Goal: Information Seeking & Learning: Learn about a topic

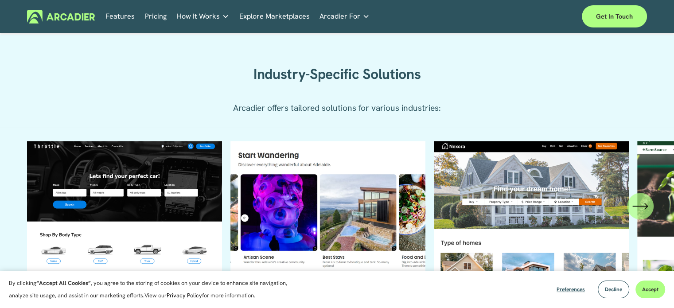
scroll to position [886, 0]
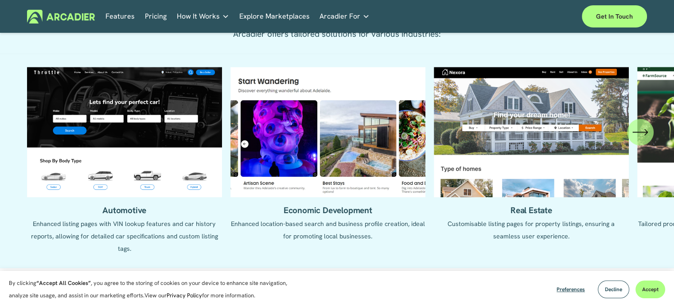
click at [645, 135] on icon "\a \a \a Next\a \a" at bounding box center [646, 132] width 3 height 6
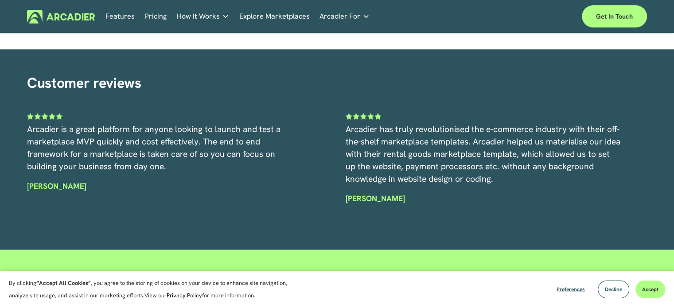
scroll to position [2067, 0]
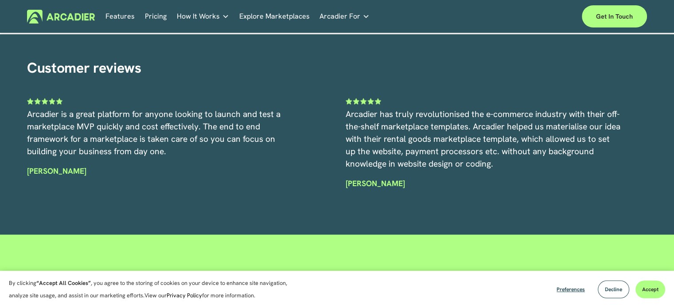
click at [157, 16] on link "Pricing" at bounding box center [156, 17] width 22 height 14
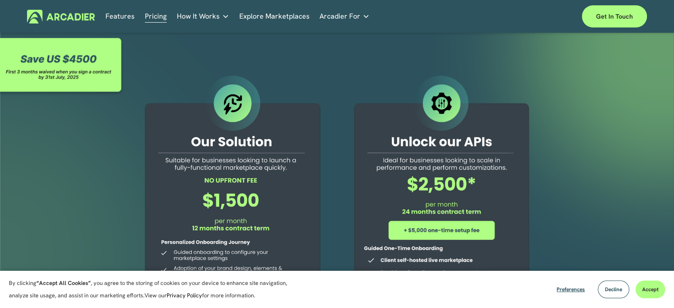
click at [207, 15] on span "How It Works" at bounding box center [198, 16] width 43 height 12
click at [0, 0] on p "Read about game-changing marketplace solutions." at bounding box center [0, 0] width 0 height 0
